Goal: Use online tool/utility: Utilize a website feature to perform a specific function

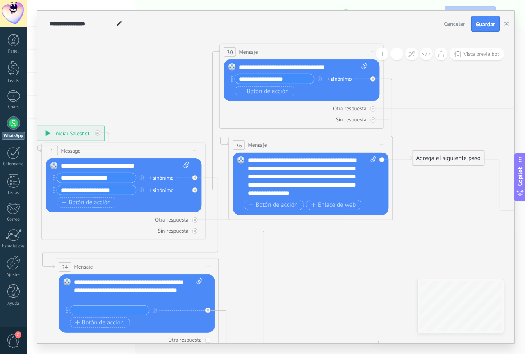
click at [274, 90] on span "Botón de acción" at bounding box center [263, 91] width 49 height 7
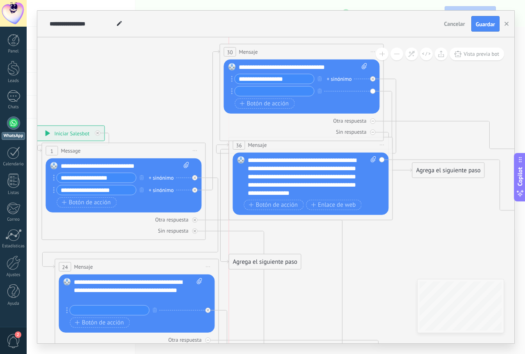
drag, startPoint x: 437, startPoint y: 88, endPoint x: 256, endPoint y: 262, distance: 251.1
click at [256, 262] on div "Agrega el siguiente paso" at bounding box center [265, 262] width 72 height 14
click at [257, 255] on div "Agrega el siguiente paso" at bounding box center [265, 262] width 72 height 14
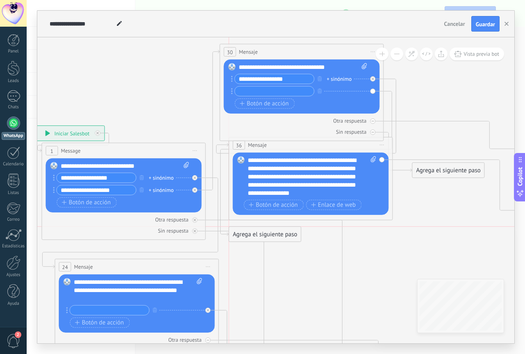
drag, startPoint x: 264, startPoint y: 256, endPoint x: 266, endPoint y: 234, distance: 21.9
click at [266, 234] on div "Agrega el siguiente paso" at bounding box center [265, 235] width 72 height 14
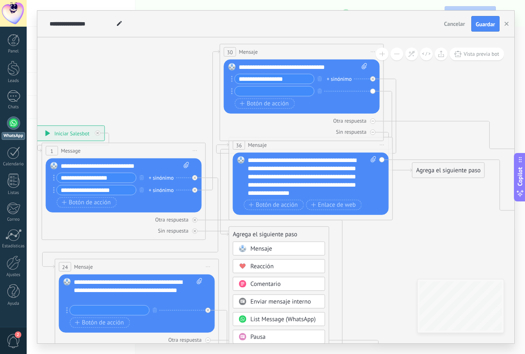
click at [270, 248] on span "Mensaje" at bounding box center [261, 249] width 22 height 8
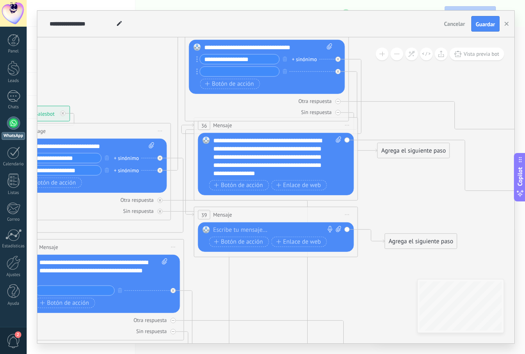
click at [246, 72] on input "text" at bounding box center [239, 71] width 79 height 9
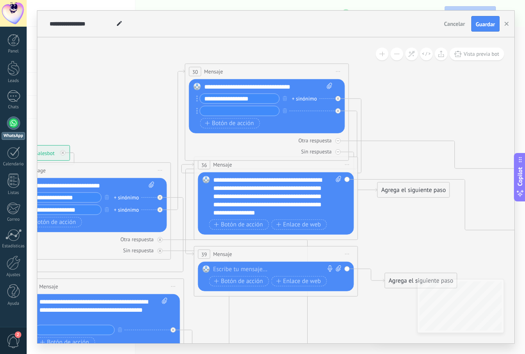
click at [256, 98] on input "**********" at bounding box center [239, 98] width 79 height 9
type input "**********"
click at [264, 111] on input "text" at bounding box center [239, 110] width 79 height 9
type input "*"
